Goal: Information Seeking & Learning: Learn about a topic

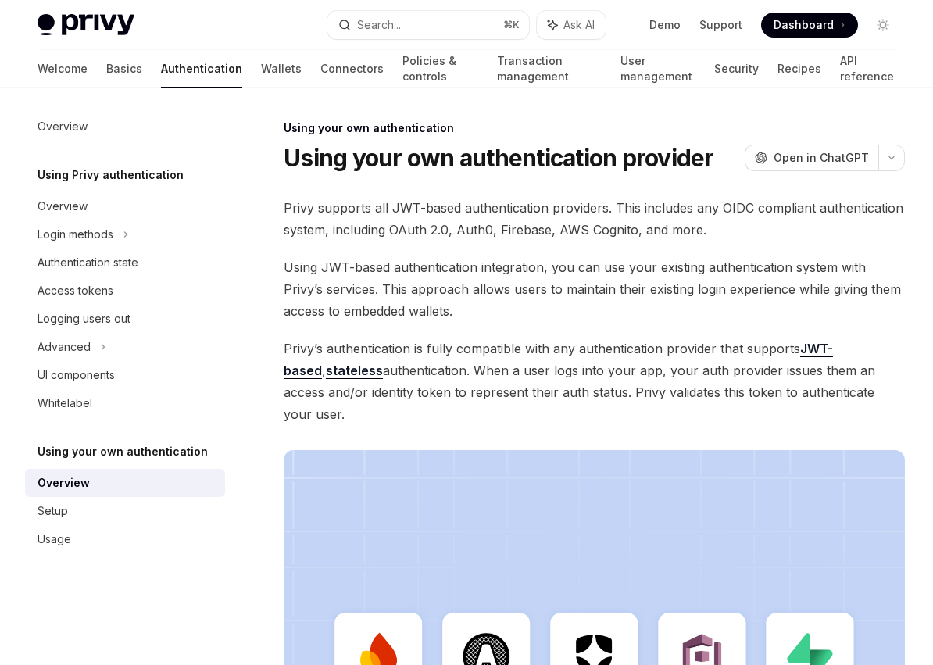
click at [379, 263] on span "Using JWT-based authentication integration, you can use your existing authentic…" at bounding box center [594, 289] width 621 height 66
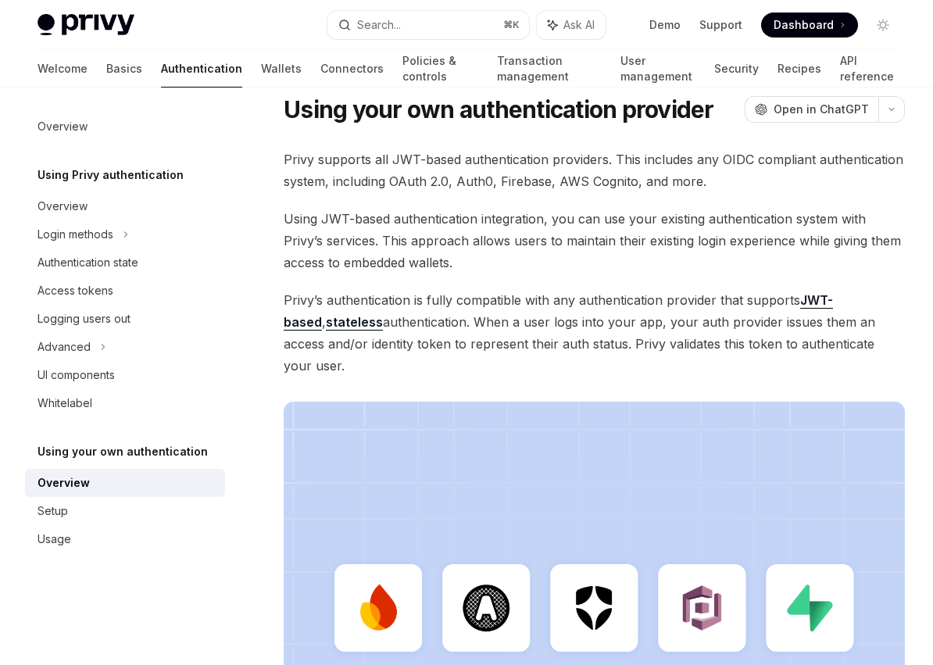
scroll to position [3, 0]
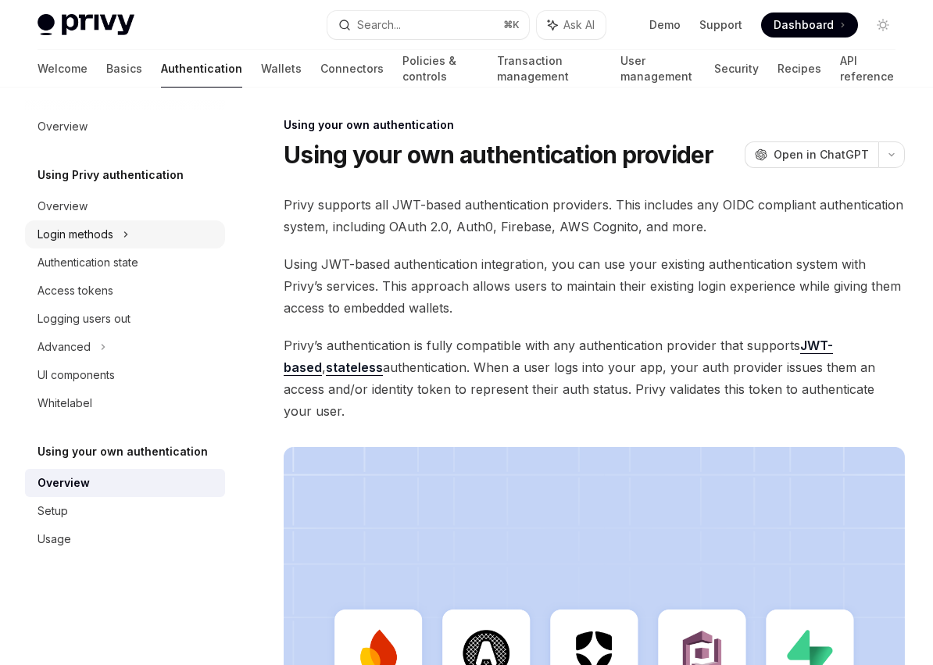
click at [76, 239] on div "Login methods" at bounding box center [76, 234] width 76 height 19
type textarea "*"
